Goal: Information Seeking & Learning: Learn about a topic

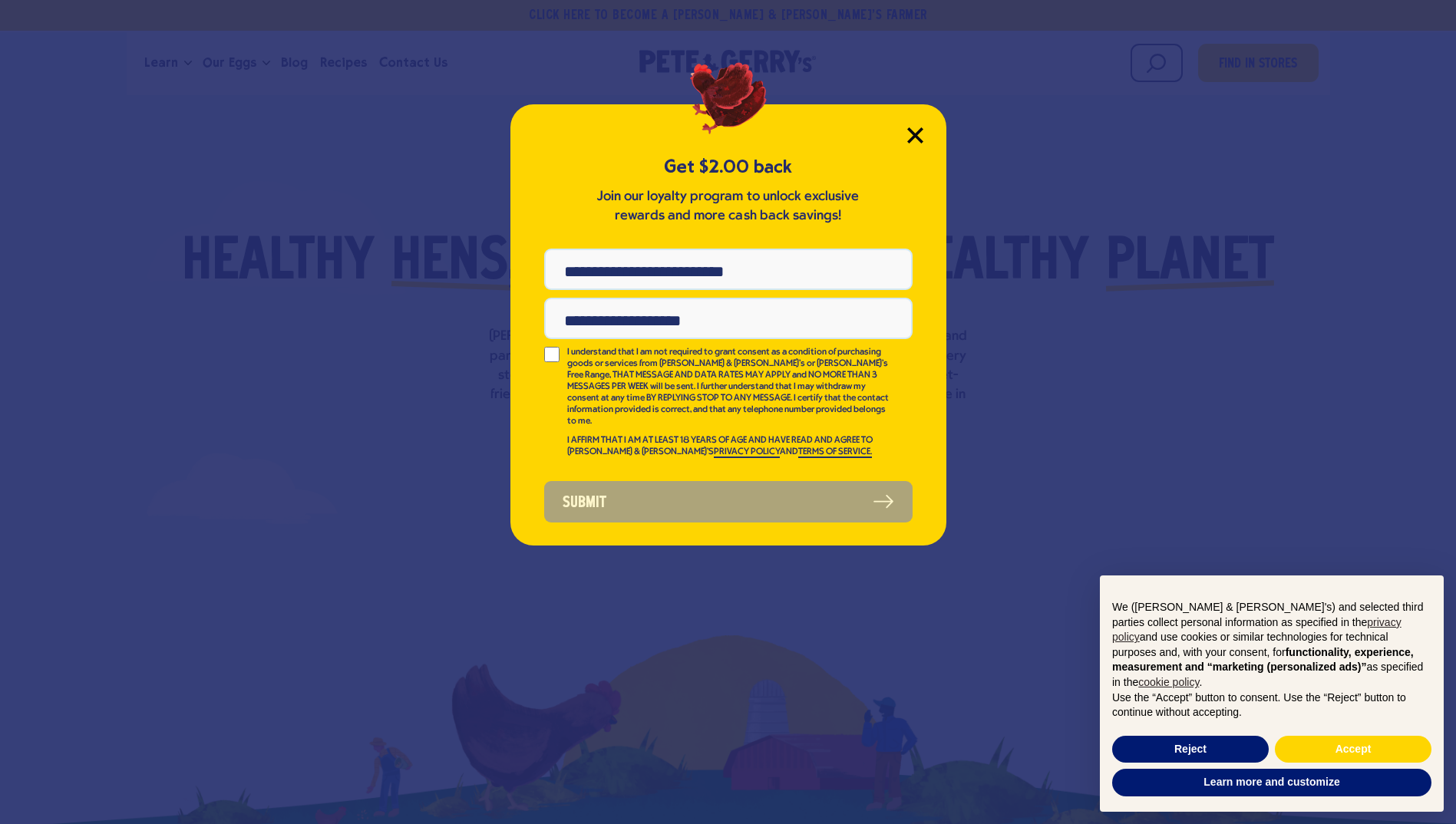
click at [914, 136] on icon "Close Modal" at bounding box center [915, 134] width 14 height 14
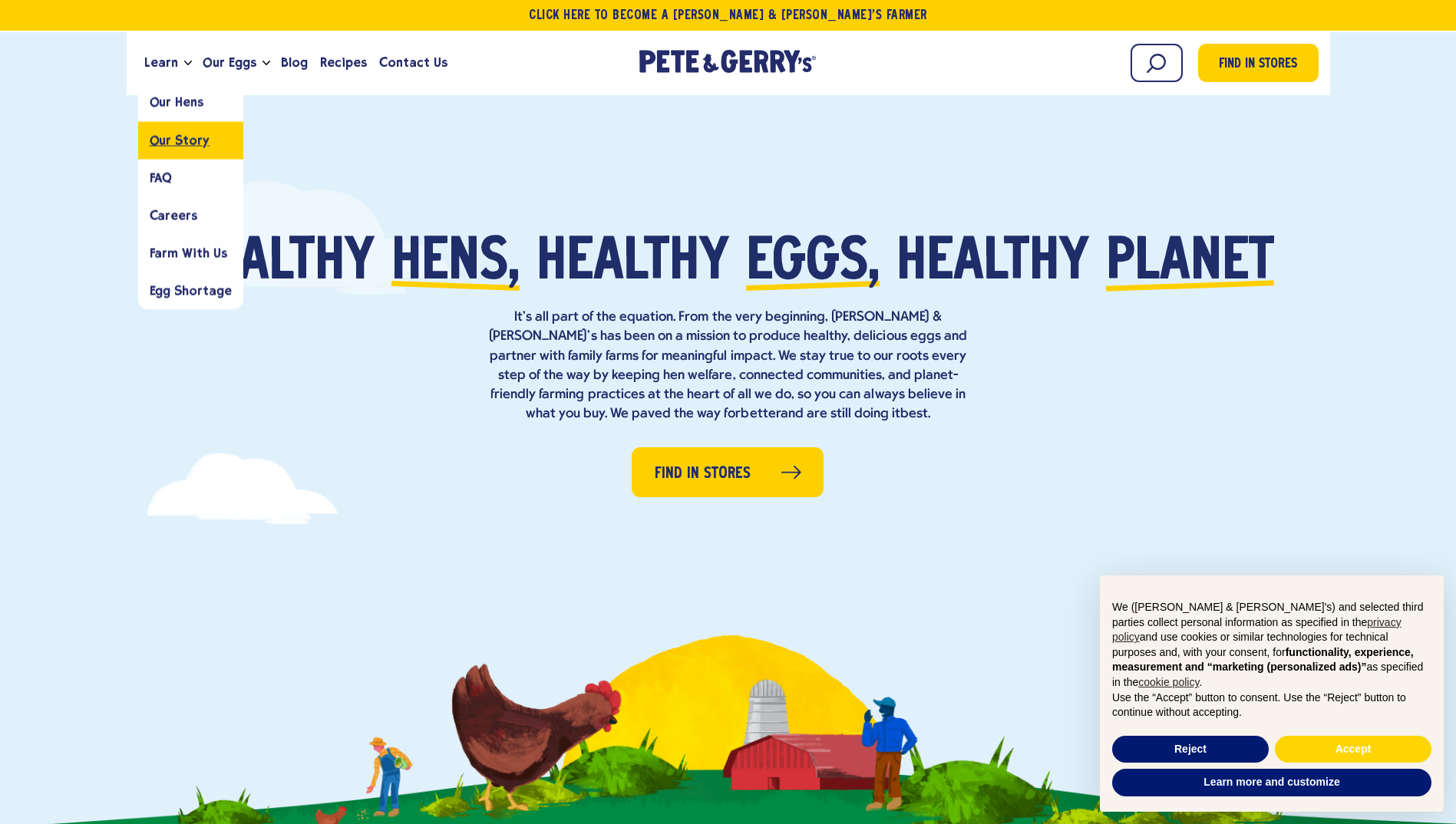
click at [185, 144] on span "Our Story" at bounding box center [180, 140] width 60 height 15
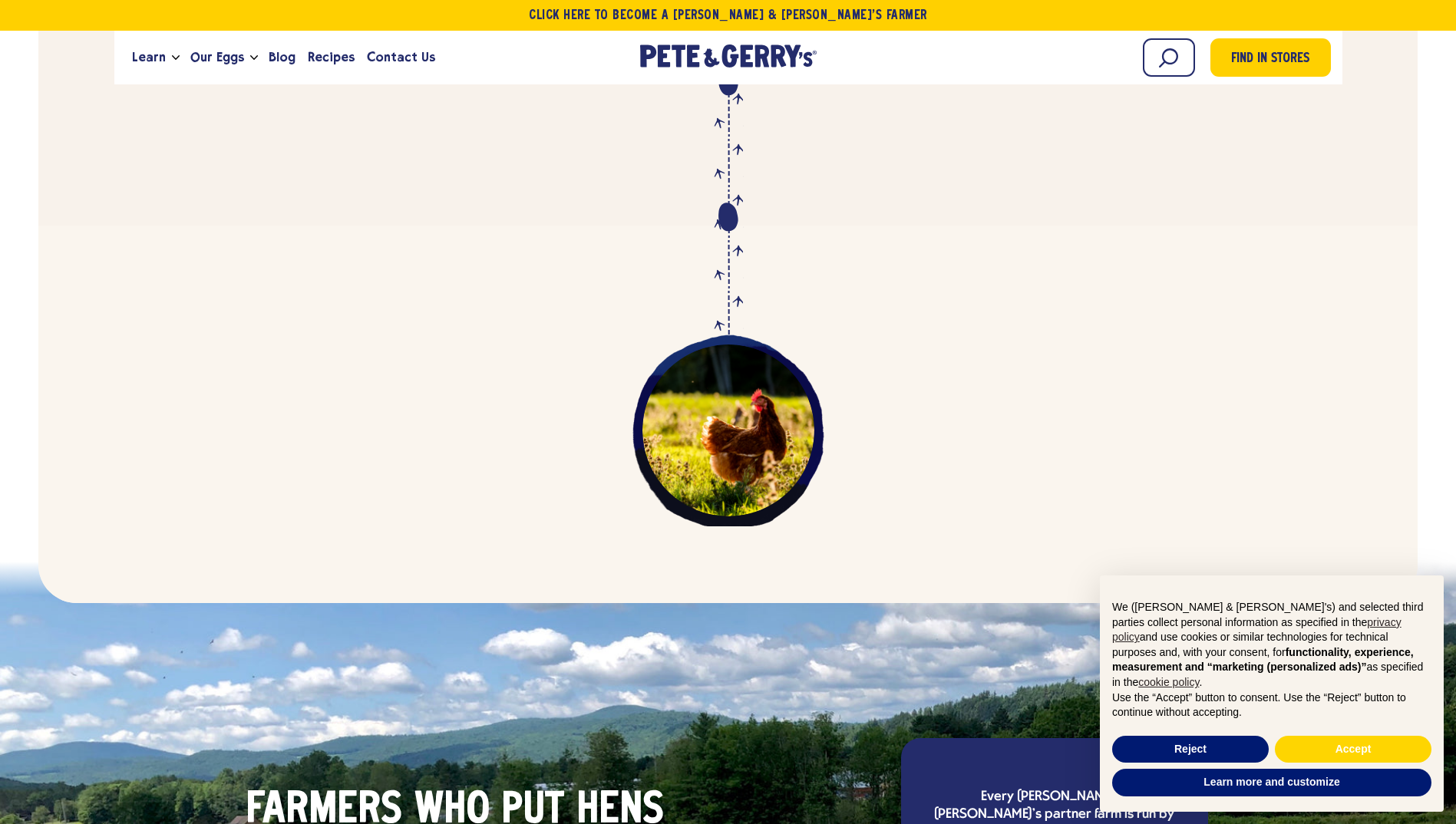
scroll to position [4374, 0]
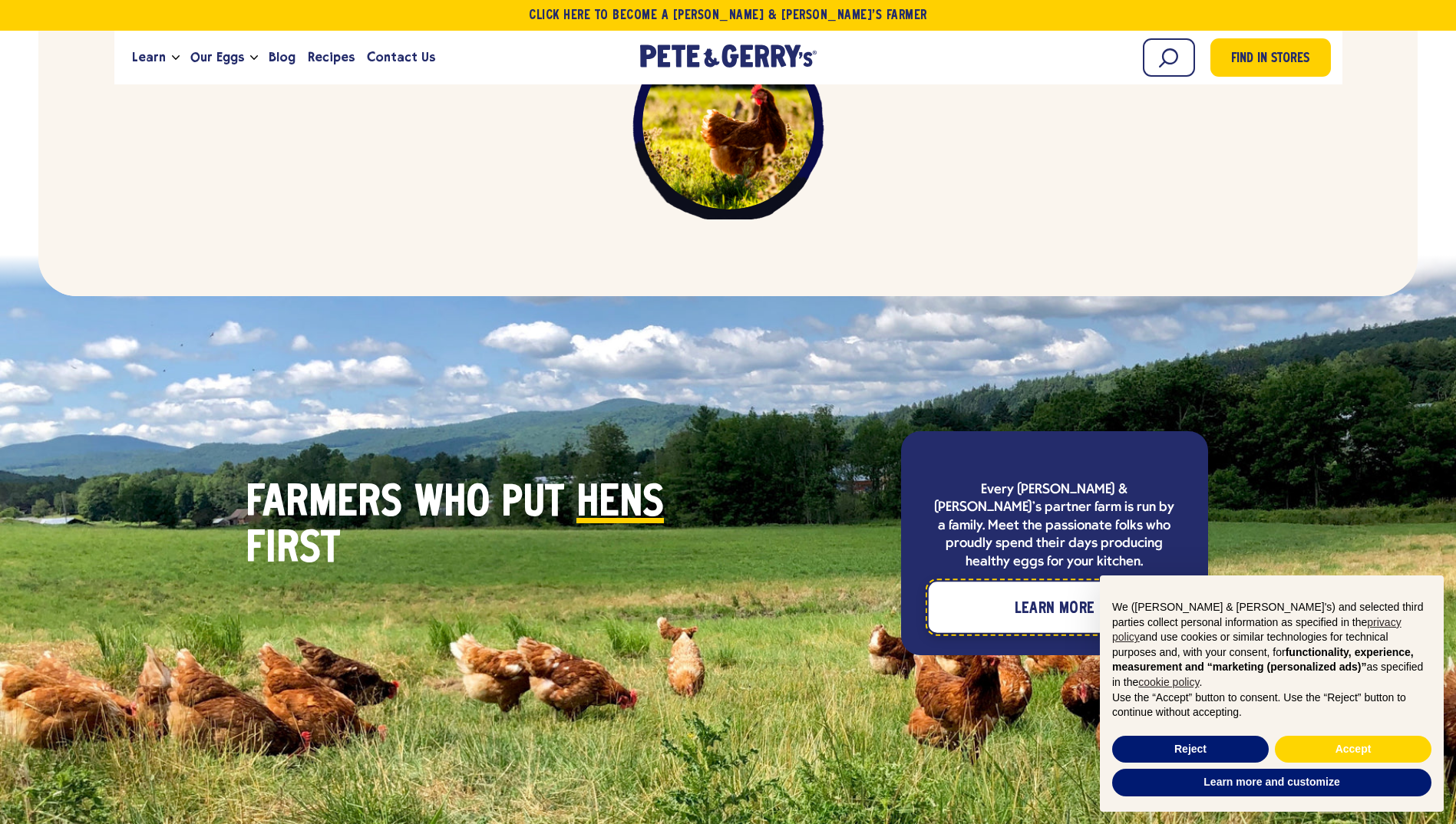
click at [1026, 597] on span "Learn More" at bounding box center [1054, 609] width 80 height 25
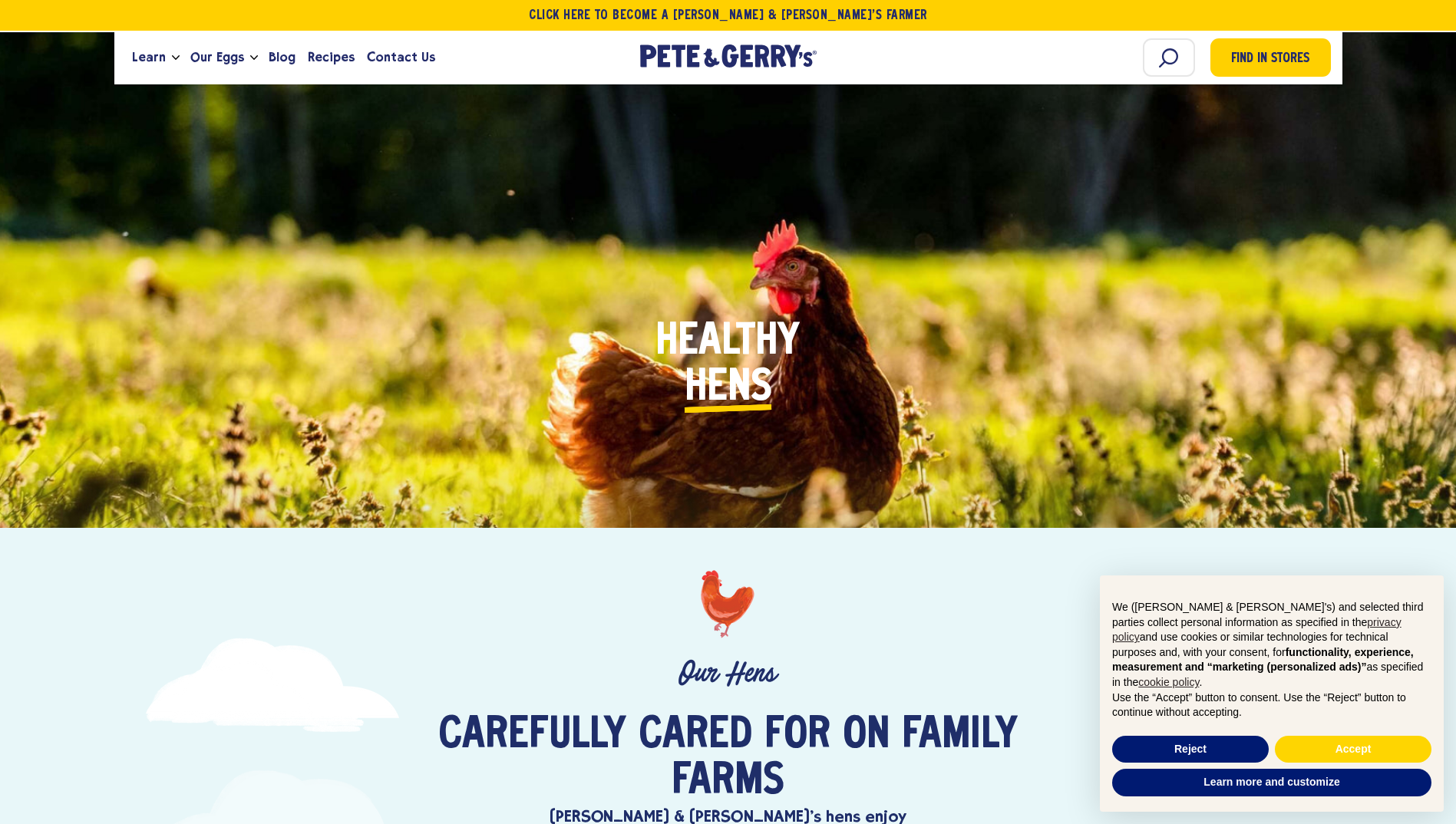
scroll to position [537, 0]
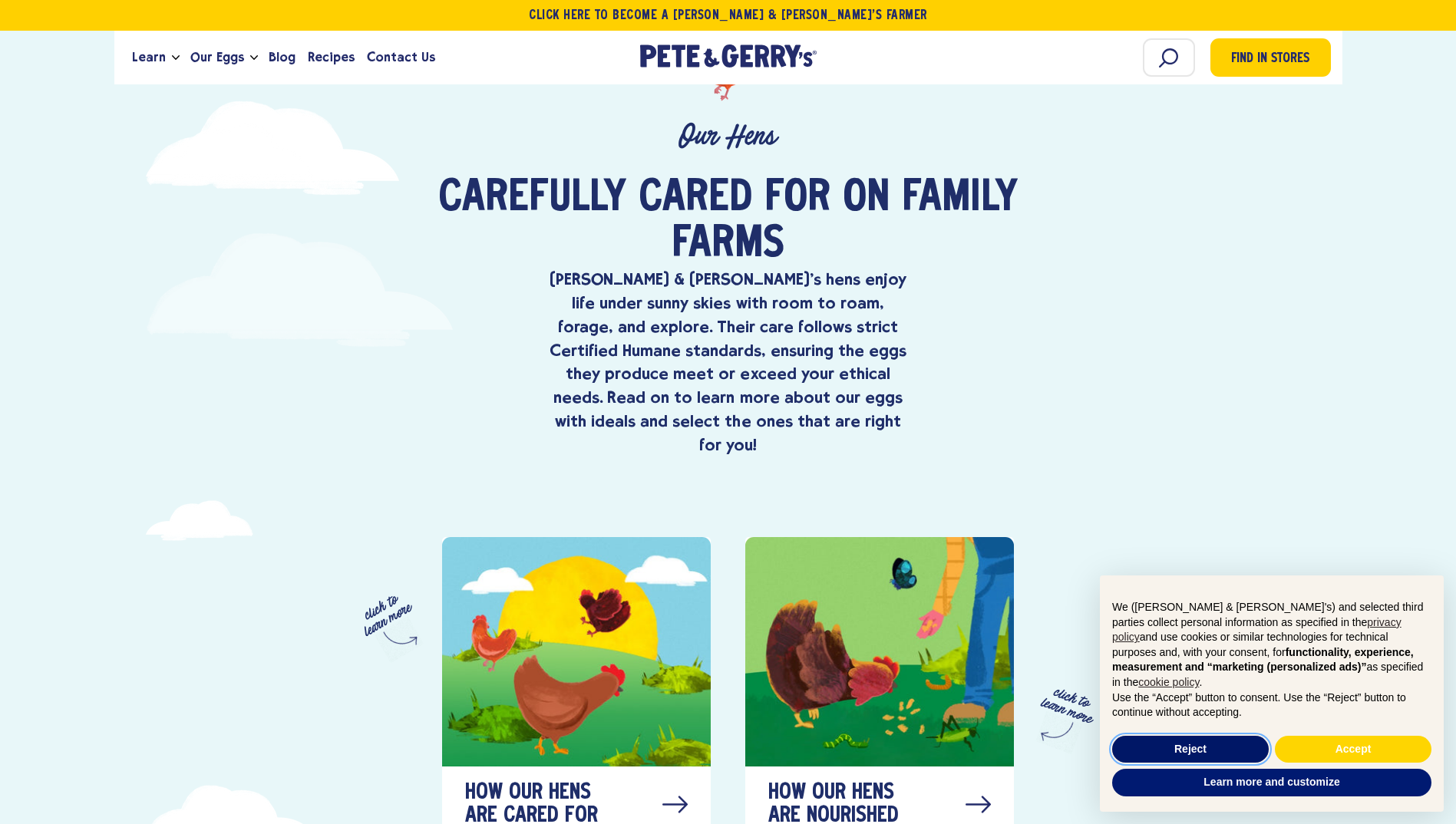
click at [1181, 745] on button "Reject" at bounding box center [1190, 750] width 156 height 27
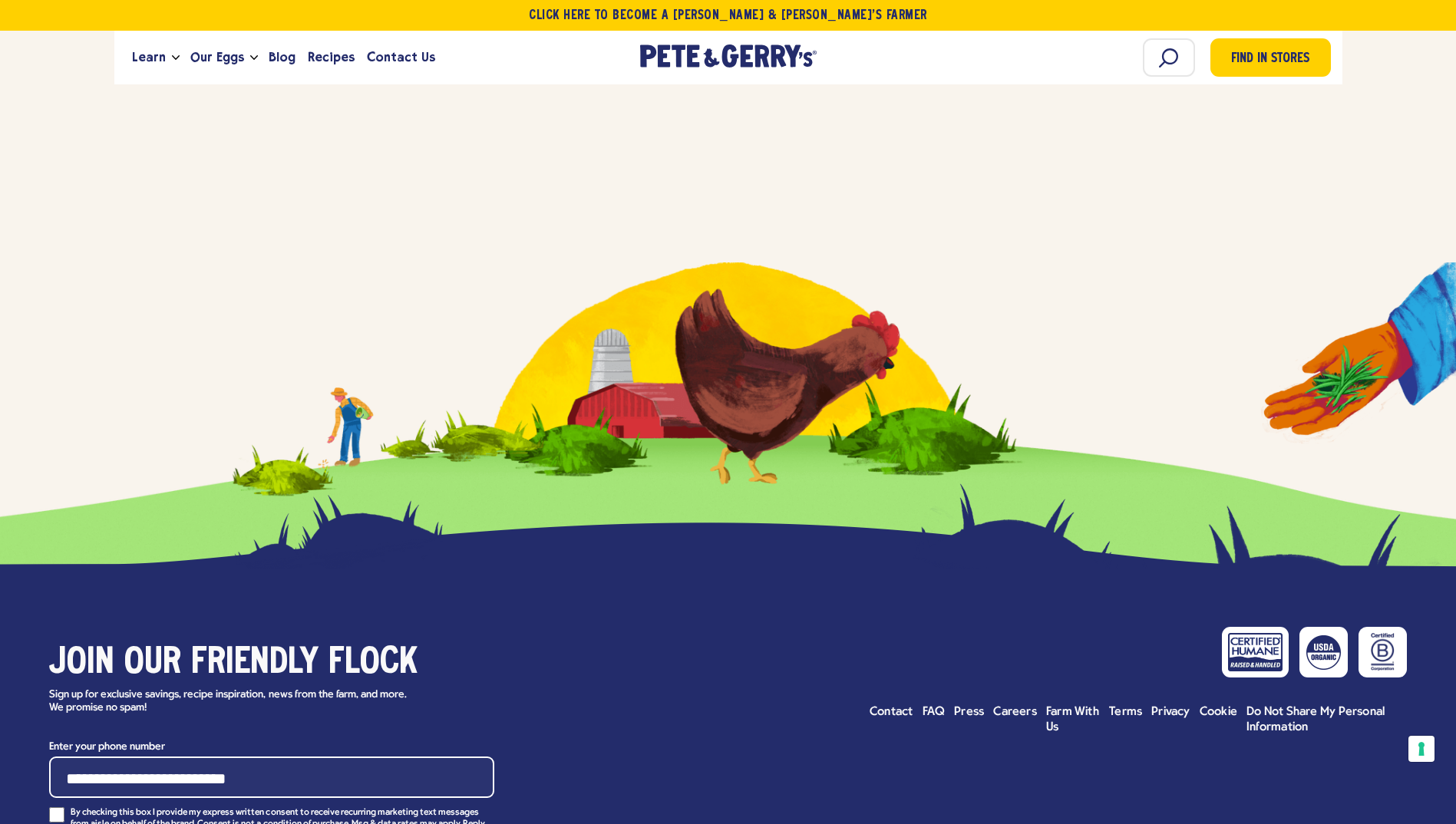
scroll to position [8731, 0]
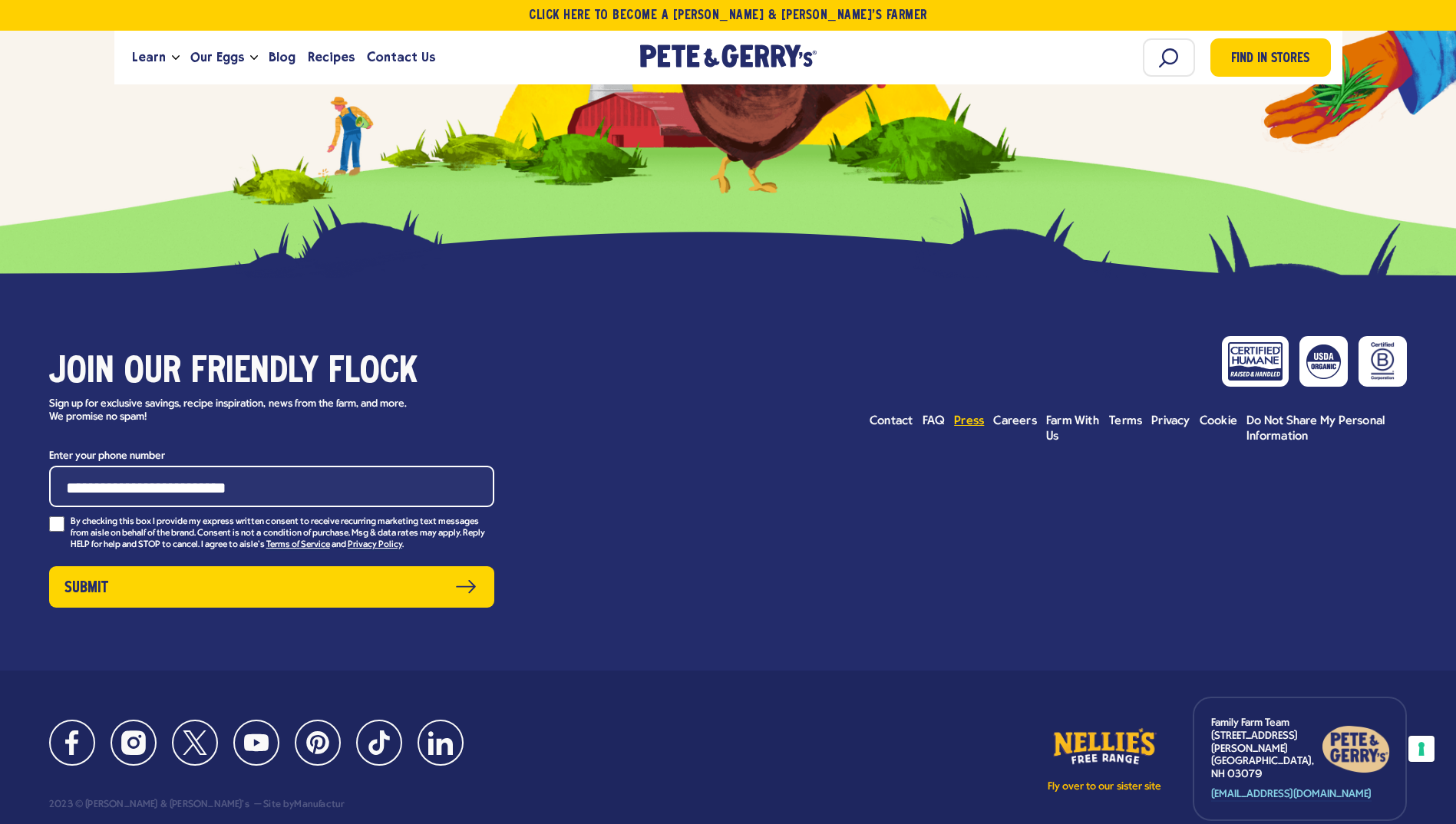
click at [970, 415] on span "Press" at bounding box center [969, 420] width 30 height 12
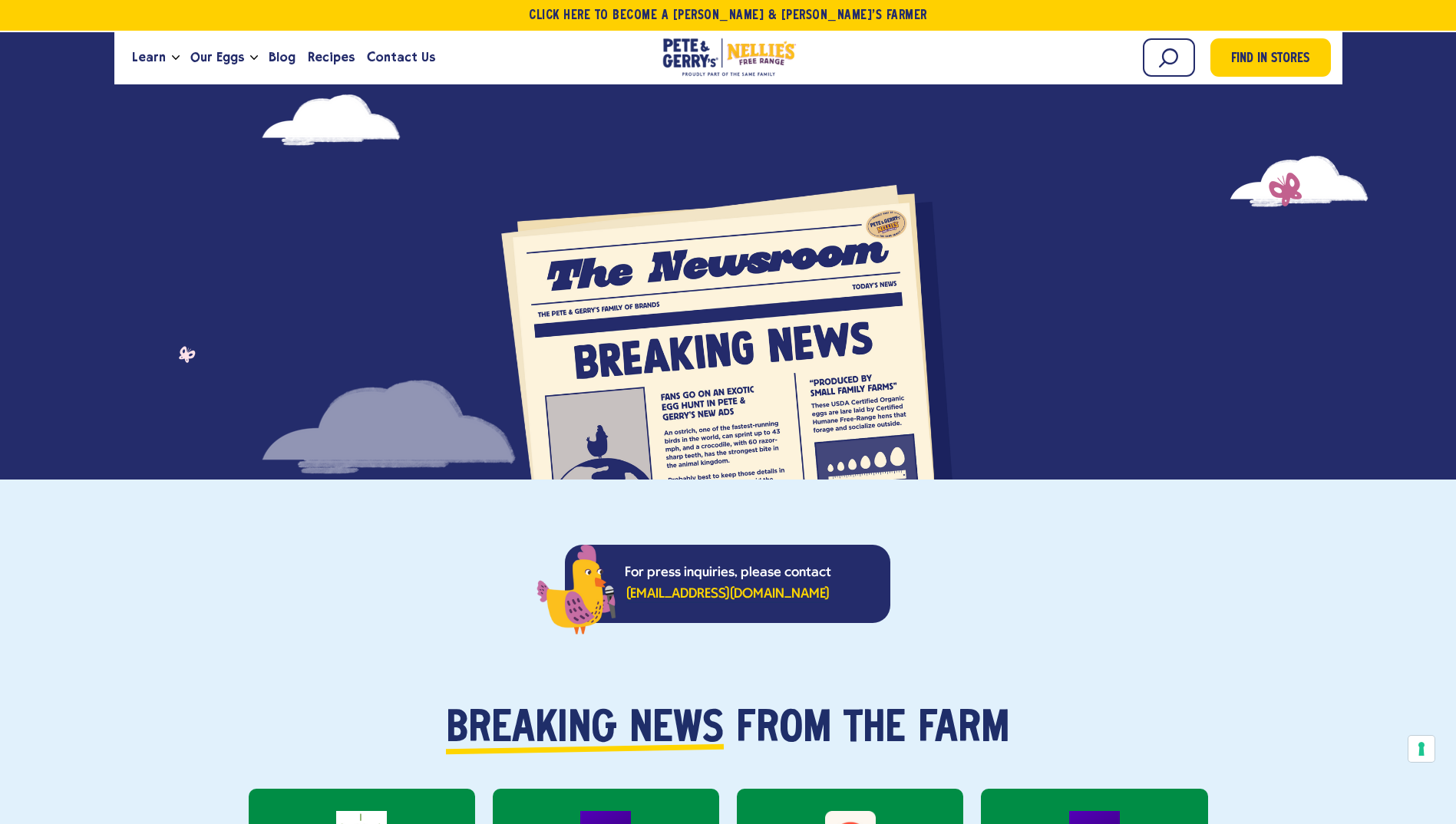
scroll to position [537, 0]
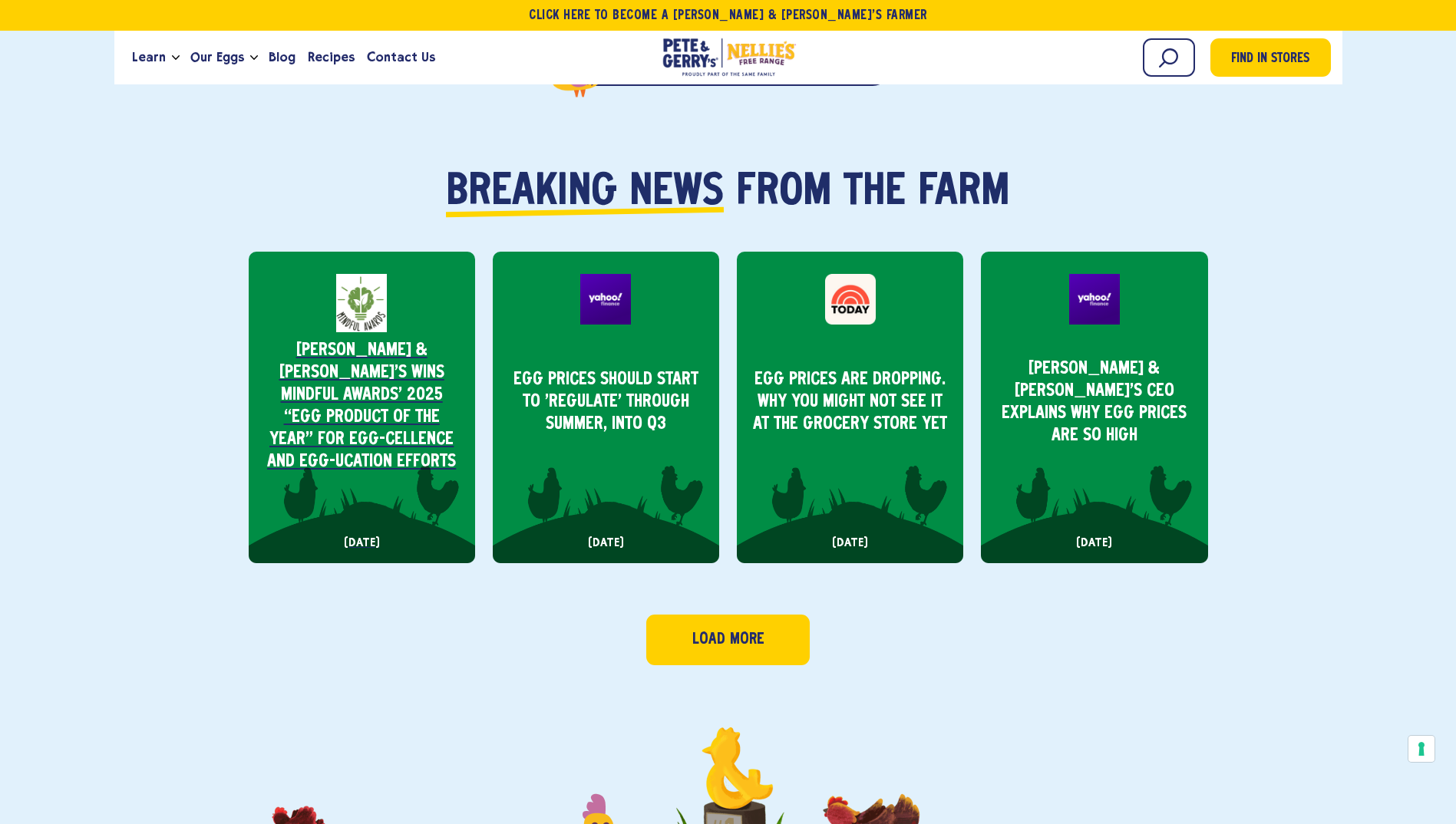
click at [400, 386] on p "Pete & Gerry’s Wins Mindful Awards’ 2025 “Egg Product of the Year” for Egg-cell…" at bounding box center [362, 407] width 202 height 133
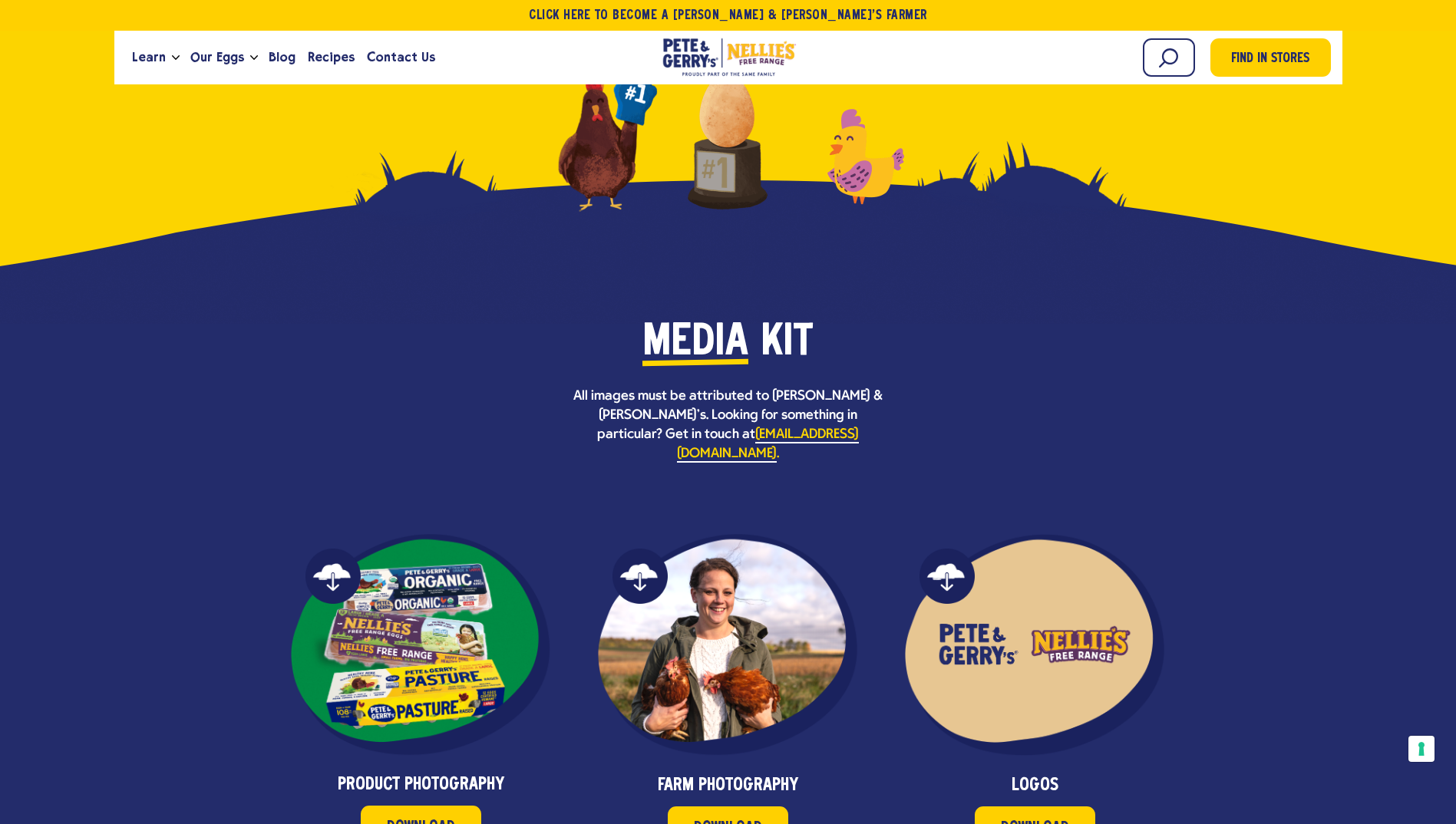
scroll to position [2225, 0]
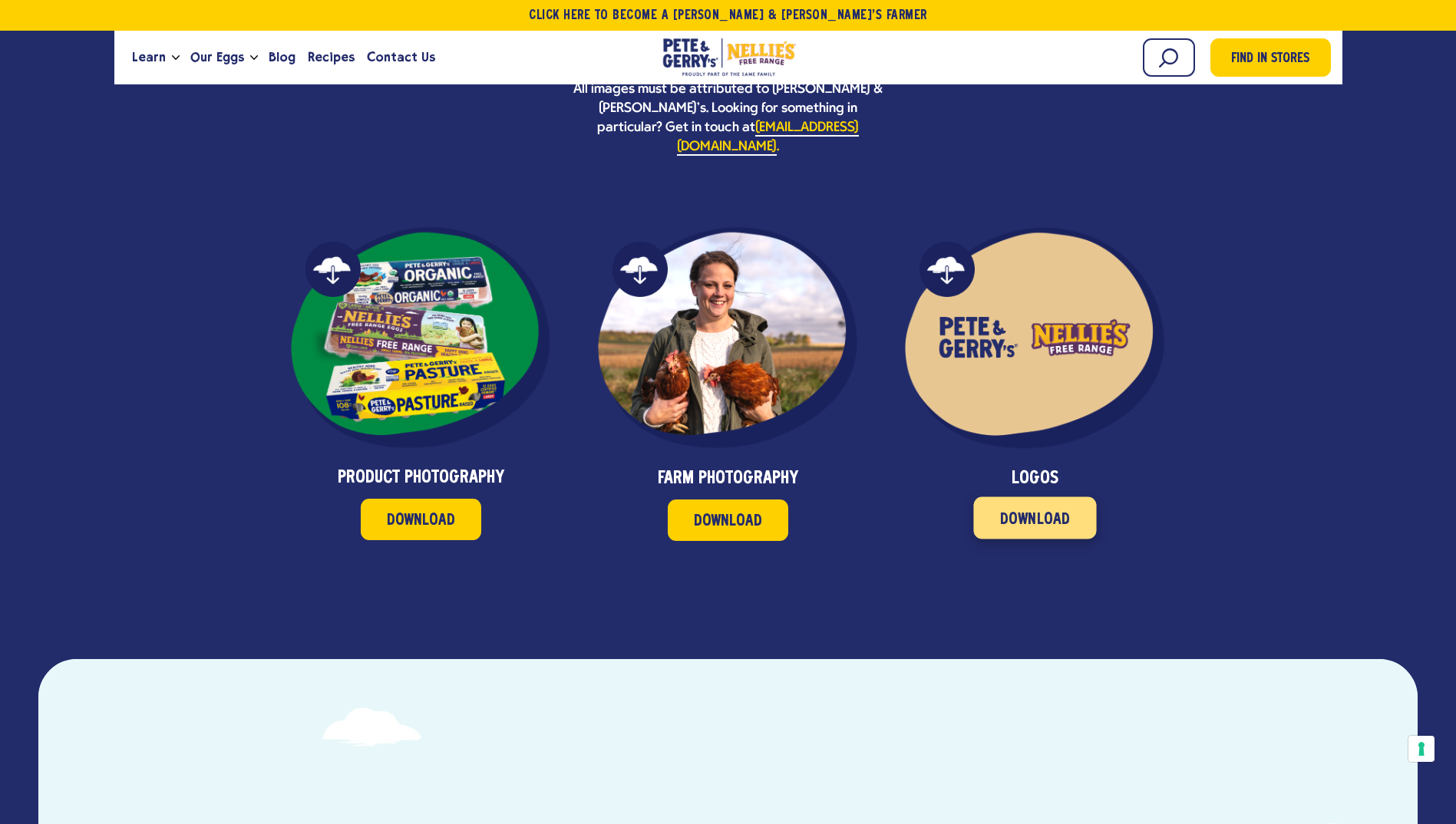
click at [1006, 511] on span "Download" at bounding box center [1036, 519] width 70 height 16
drag, startPoint x: 1208, startPoint y: 348, endPoint x: 1196, endPoint y: 349, distance: 12.0
click at [1207, 346] on div "Product Photography Download Farm Photography Download Logos Download" at bounding box center [728, 384] width 1004 height 314
click at [430, 511] on span "Download" at bounding box center [421, 519] width 70 height 16
click at [423, 511] on span "Download" at bounding box center [421, 519] width 70 height 16
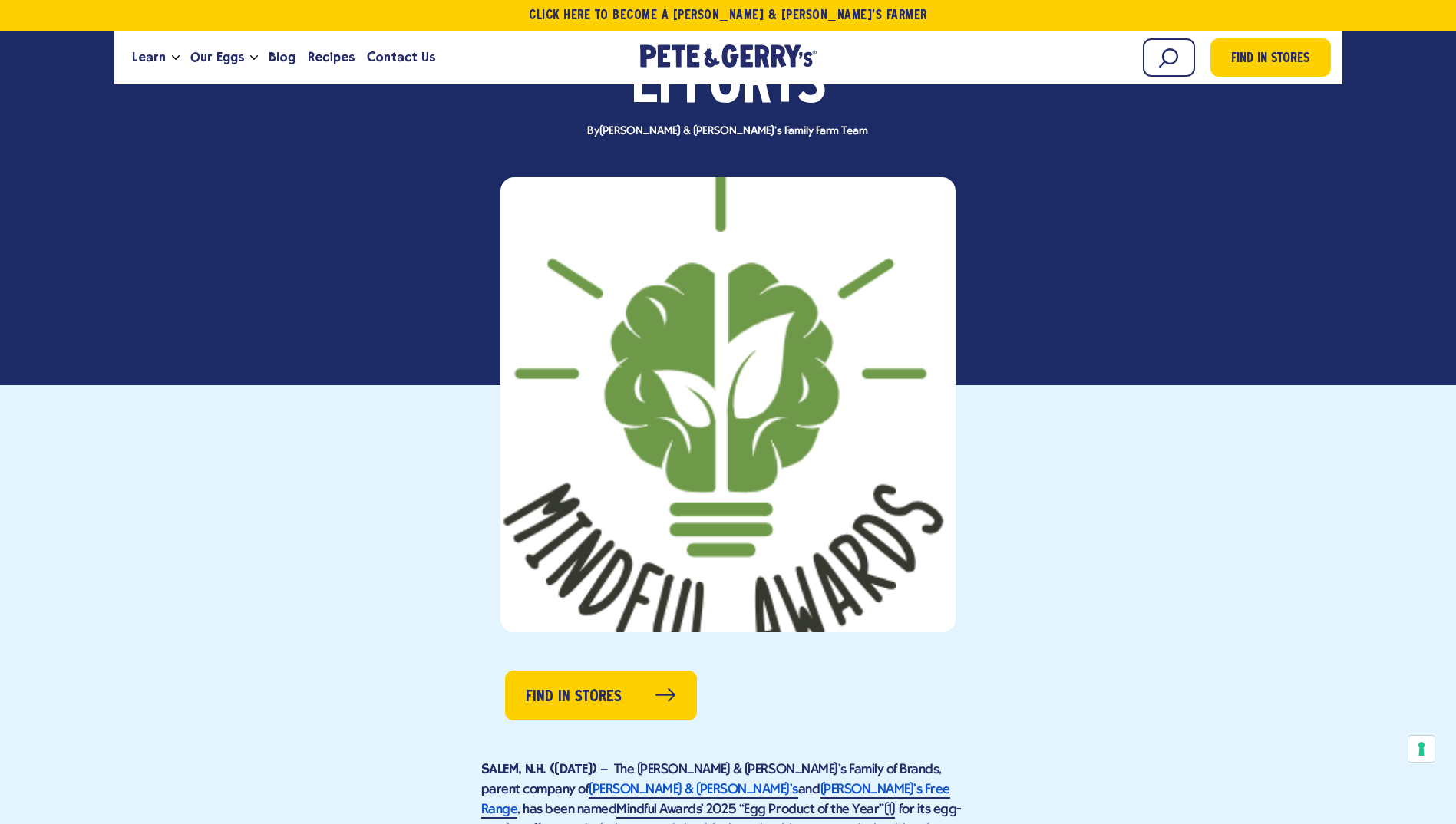
scroll to position [921, 0]
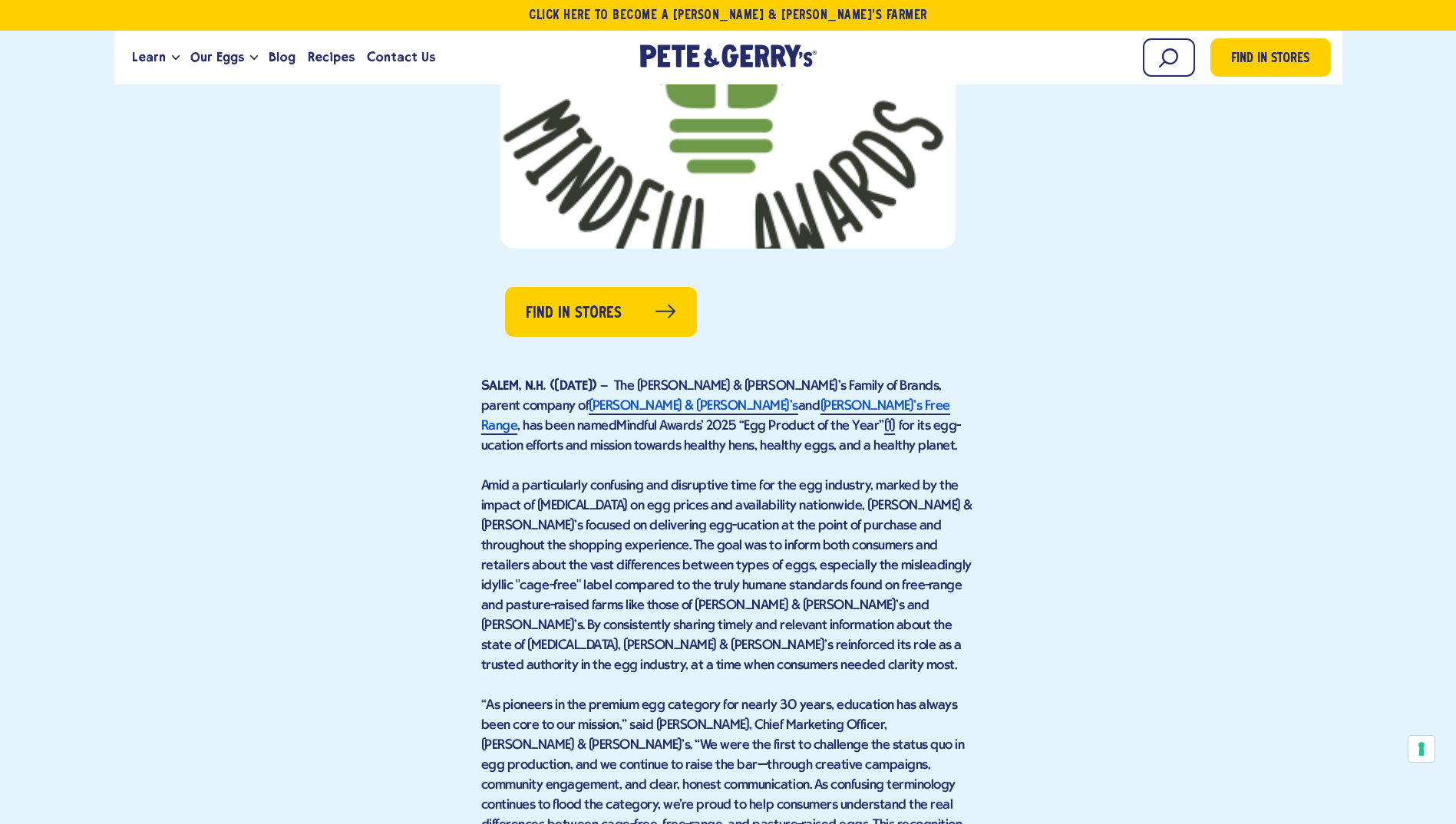
click at [842, 419] on link "Mindful Awards’ 2025 “Egg Product of the Year”" at bounding box center [750, 428] width 267 height 16
click at [845, 419] on link "Mindful Awards’ 2025 “Egg Product of the Year”" at bounding box center [750, 428] width 267 height 16
click at [621, 399] on span "Nellie’s Free Range" at bounding box center [716, 417] width 469 height 35
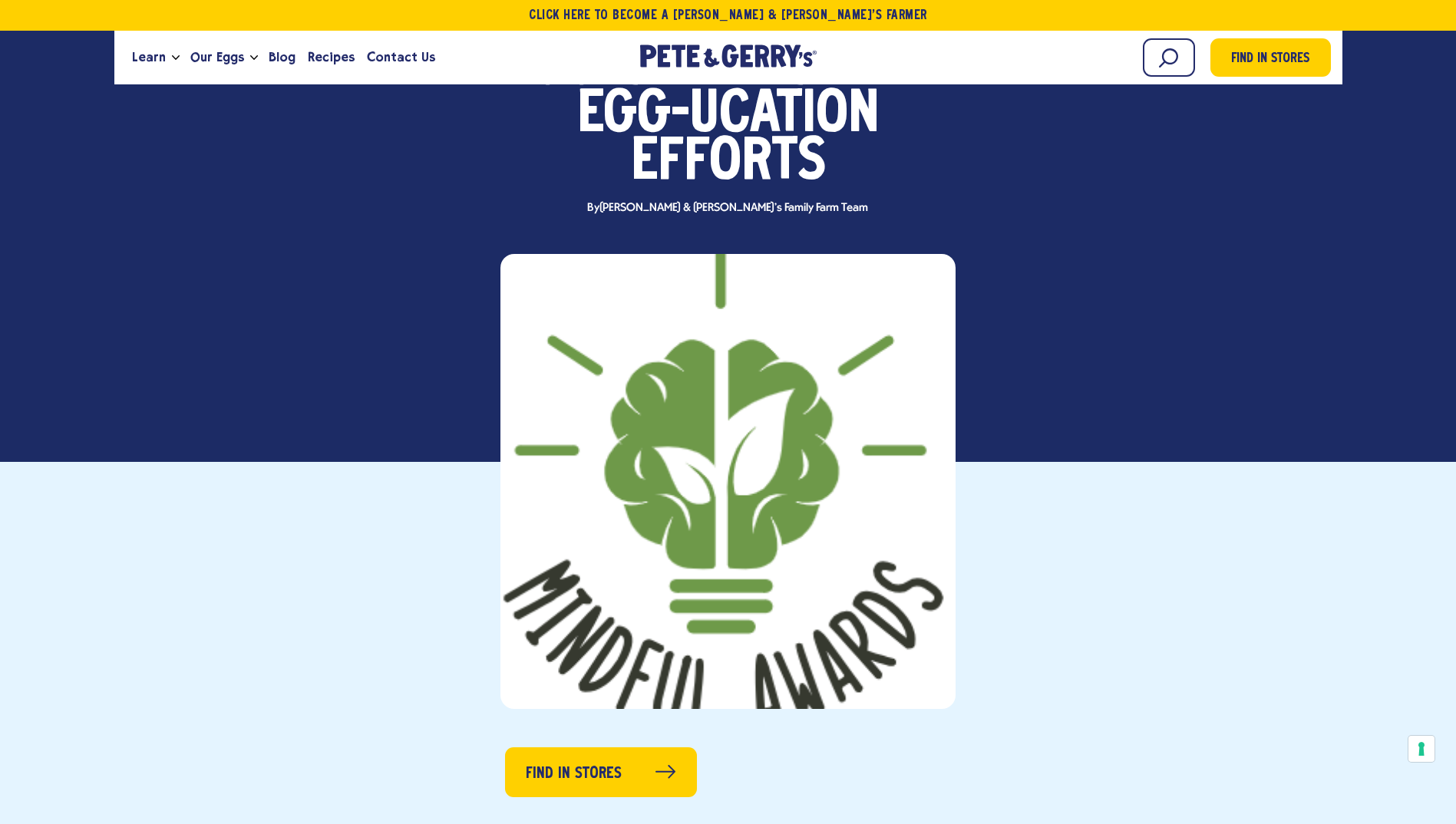
scroll to position [691, 0]
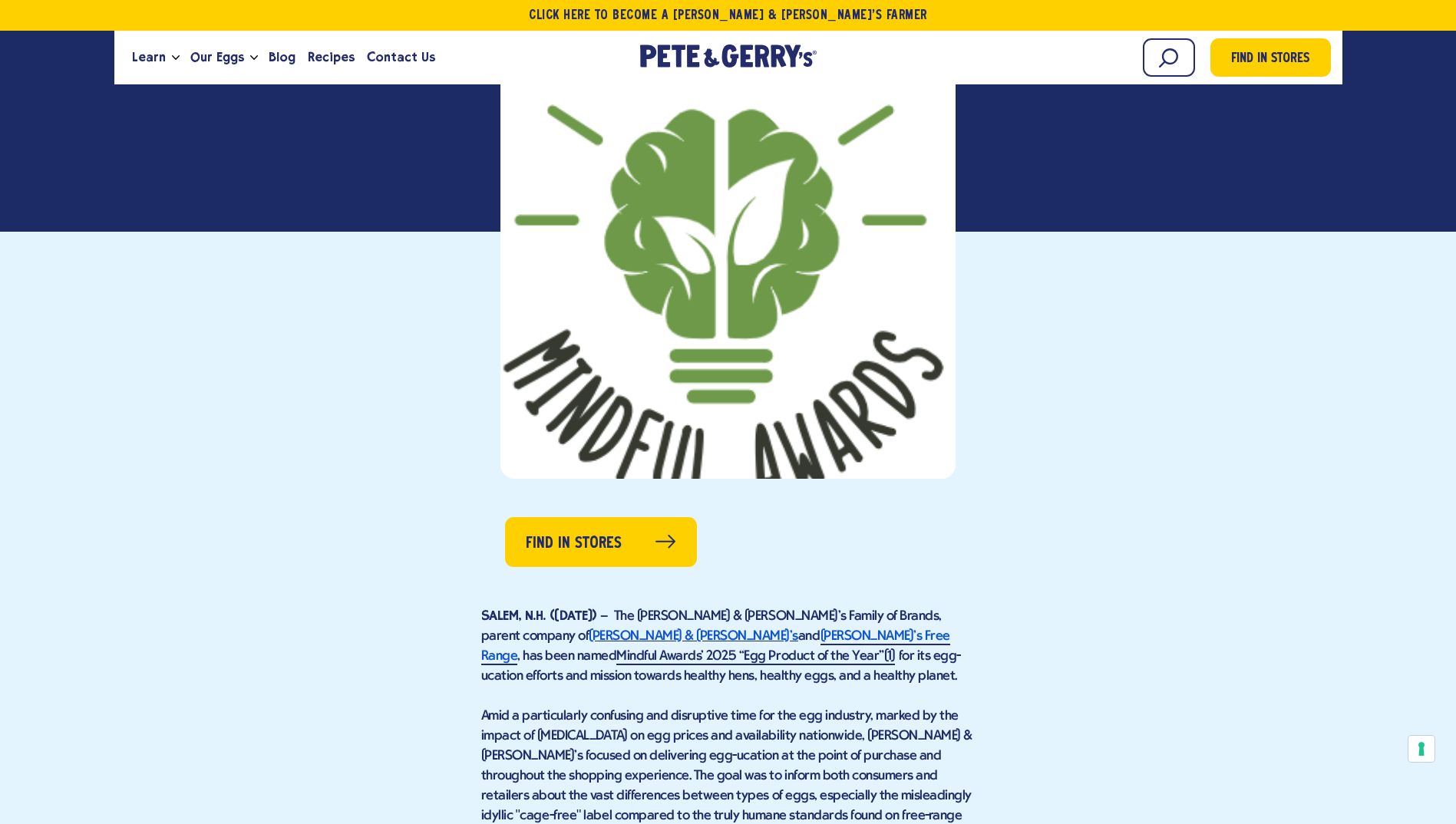
click at [589, 629] on span "Pete & Gerry’s" at bounding box center [693, 637] width 209 height 15
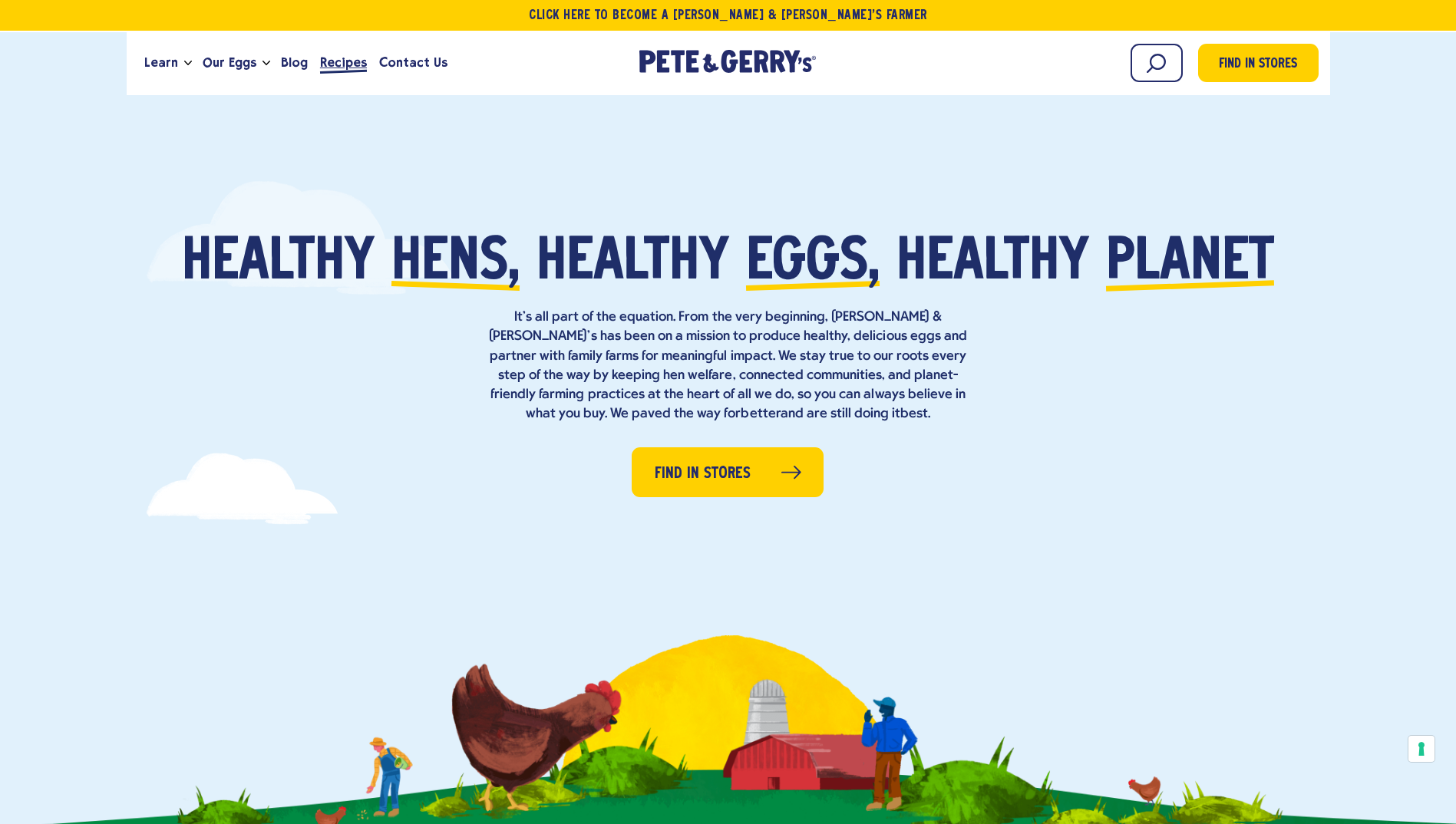
click at [343, 73] on link "Recipes" at bounding box center [344, 62] width 59 height 41
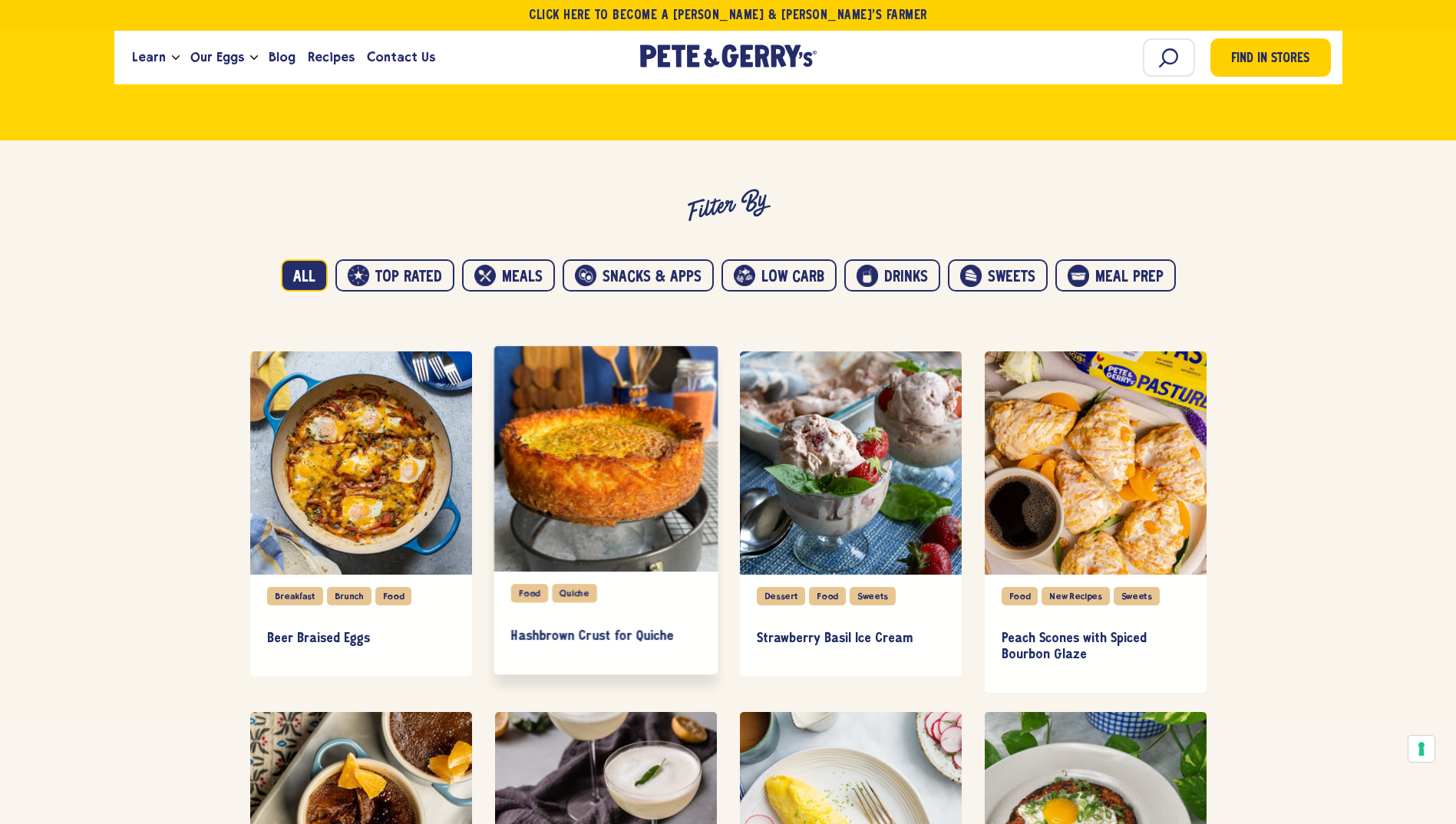
scroll to position [998, 0]
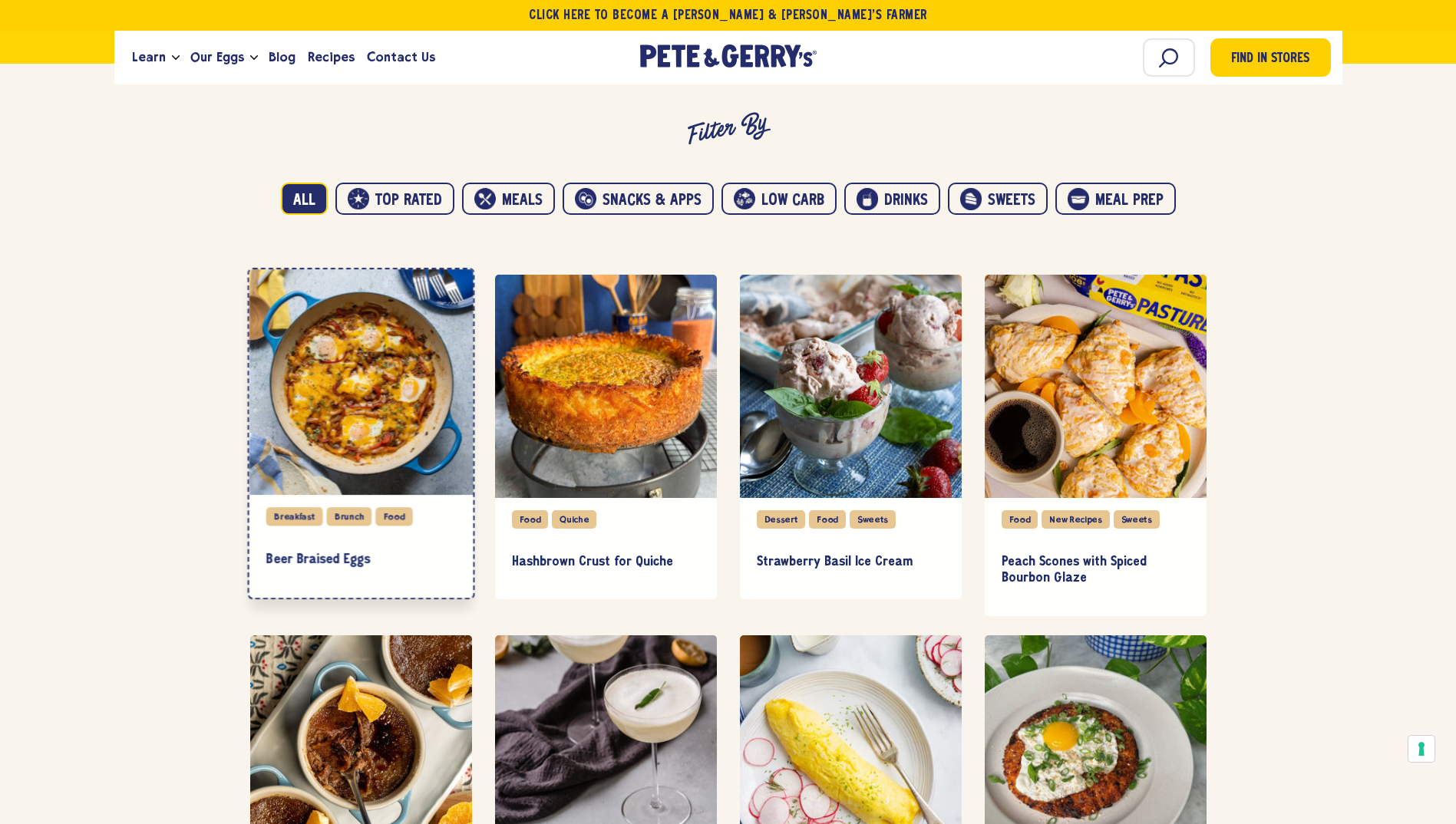
click at [377, 363] on div "item" at bounding box center [360, 382] width 224 height 226
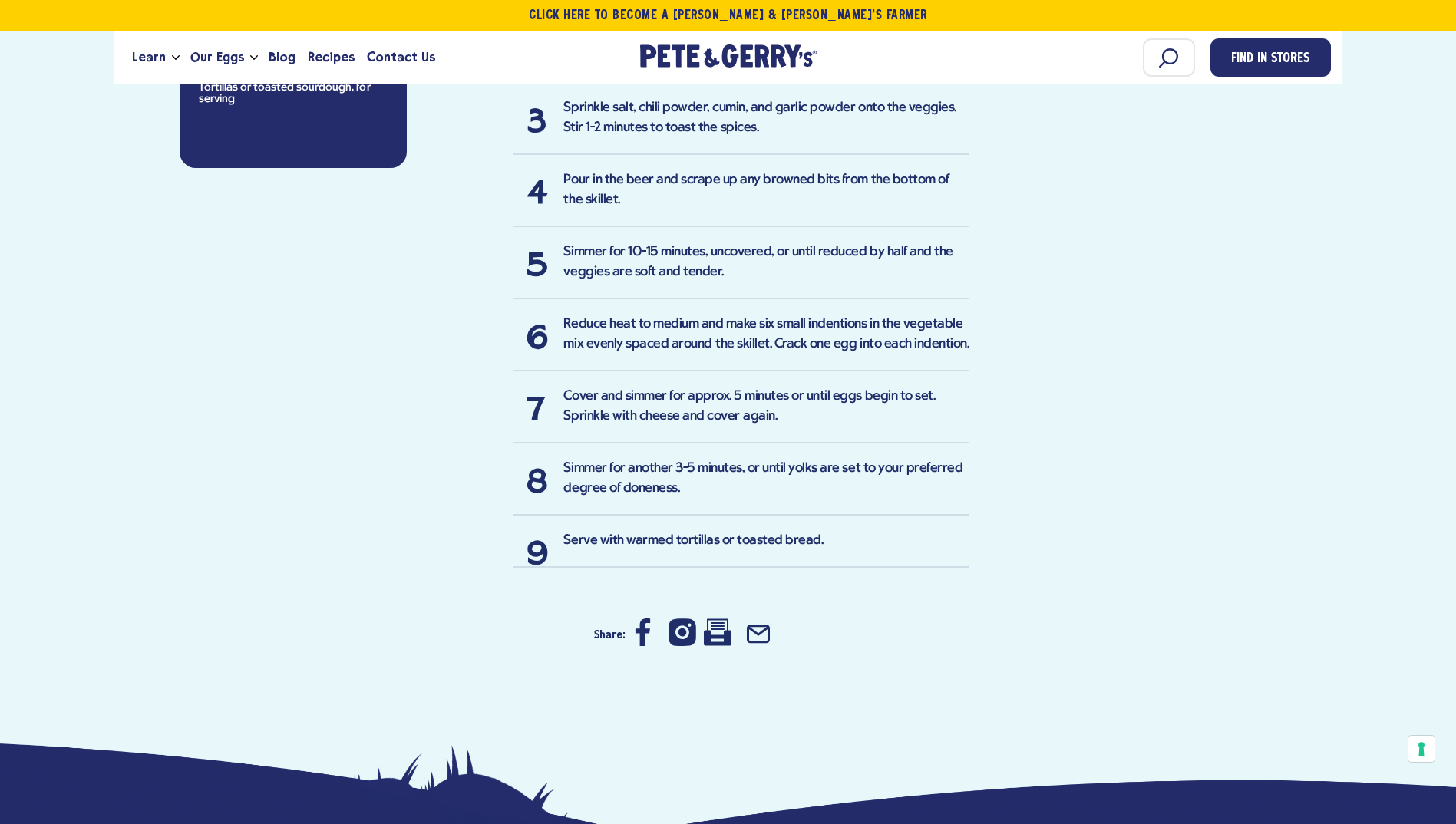
scroll to position [1058, 0]
